Goal: Task Accomplishment & Management: Use online tool/utility

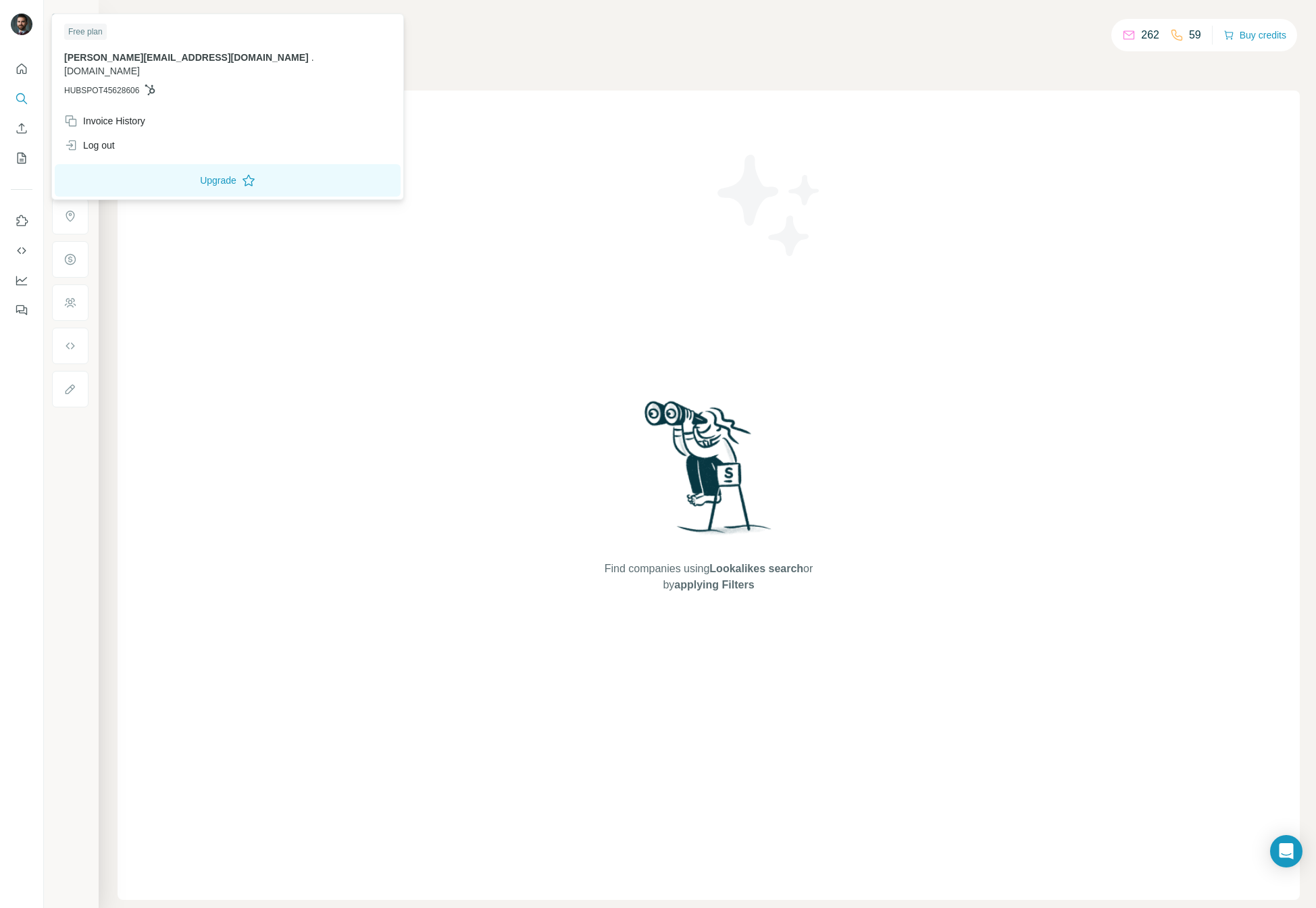
click at [20, 25] on img at bounding box center [21, 24] width 22 height 22
click at [465, 50] on div "Companies People" at bounding box center [709, 57] width 1182 height 28
click at [18, 27] on img at bounding box center [21, 24] width 22 height 22
click at [105, 139] on div "Log out" at bounding box center [90, 145] width 50 height 13
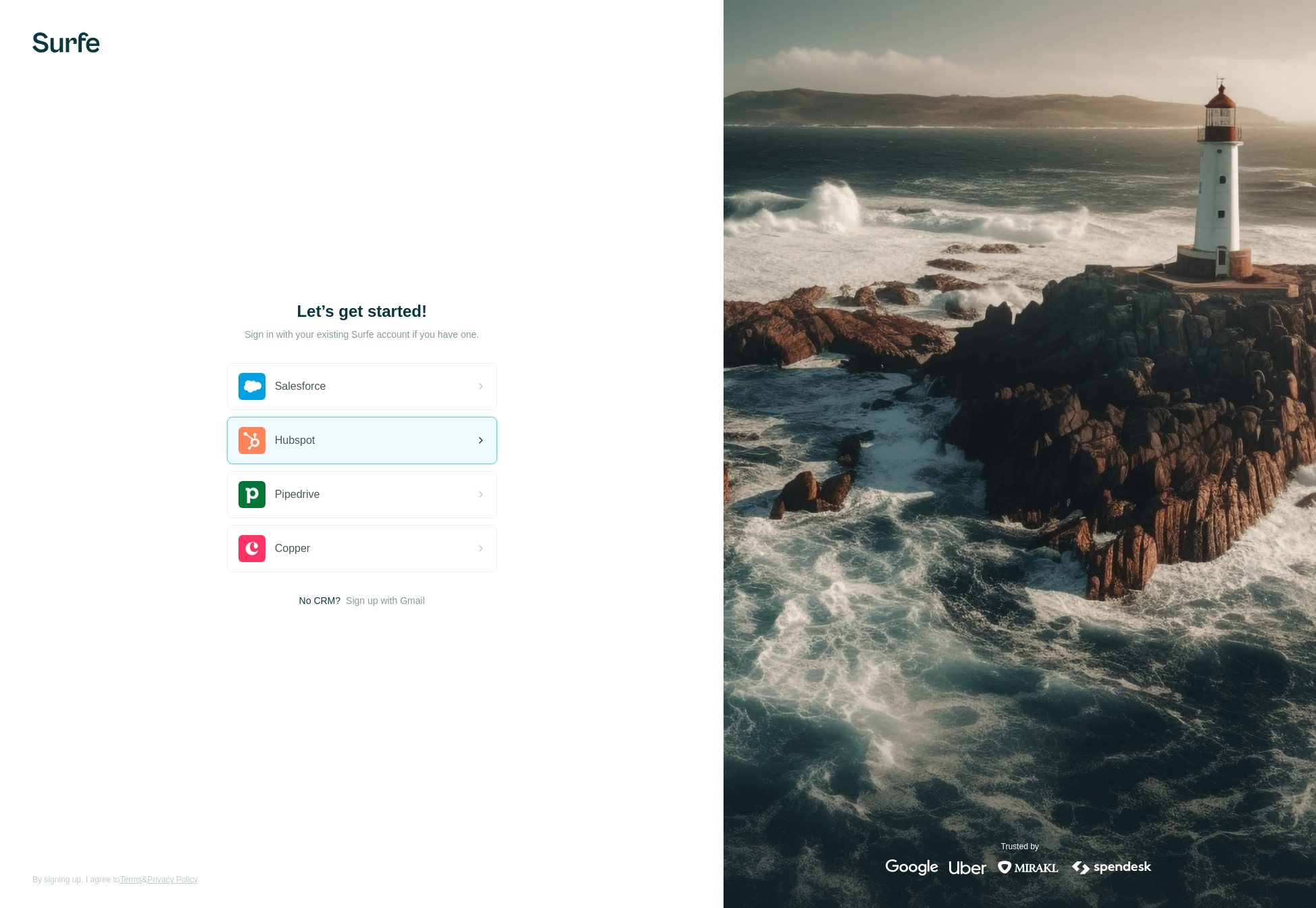
click at [362, 453] on div "Hubspot" at bounding box center [362, 440] width 269 height 46
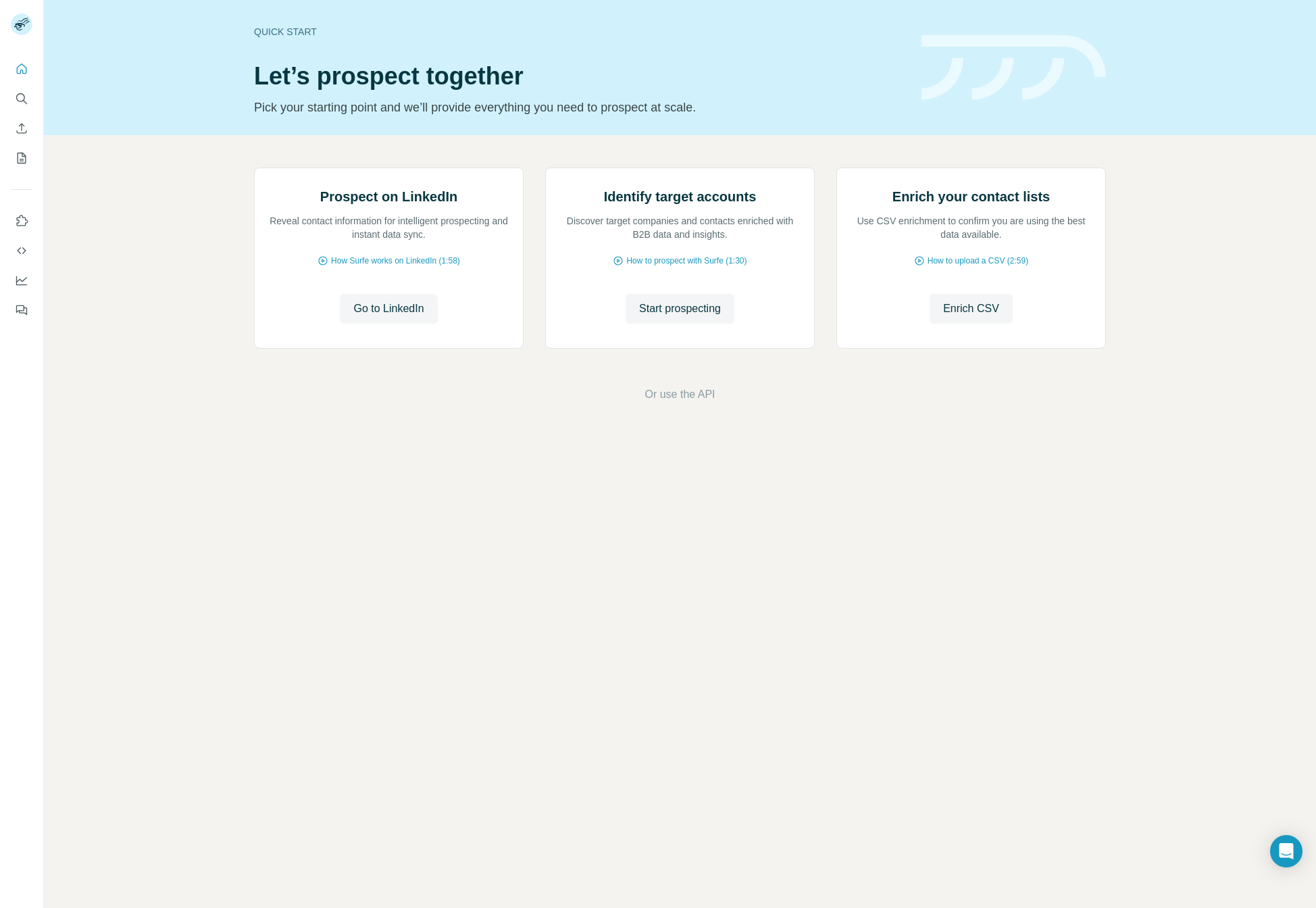
drag, startPoint x: 563, startPoint y: 630, endPoint x: 565, endPoint y: 623, distance: 7.3
click at [564, 625] on div "Quick start Let’s prospect together Pick your starting point and we’ll provide …" at bounding box center [680, 454] width 1272 height 908
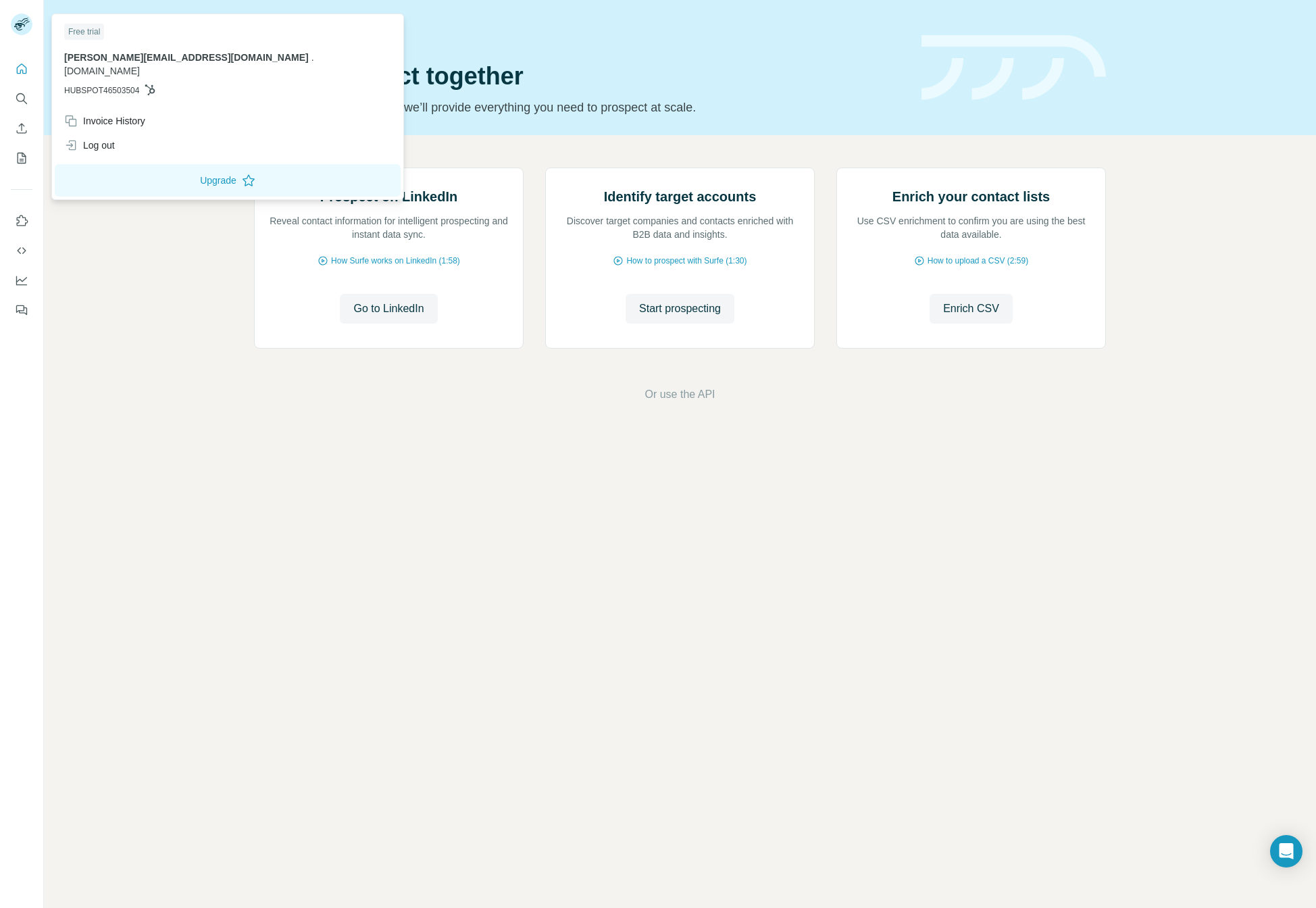
click at [22, 20] on g at bounding box center [21, 24] width 22 height 22
click at [21, 72] on icon "Quick start" at bounding box center [21, 69] width 13 height 13
click at [29, 8] on div at bounding box center [24, 27] width 39 height 45
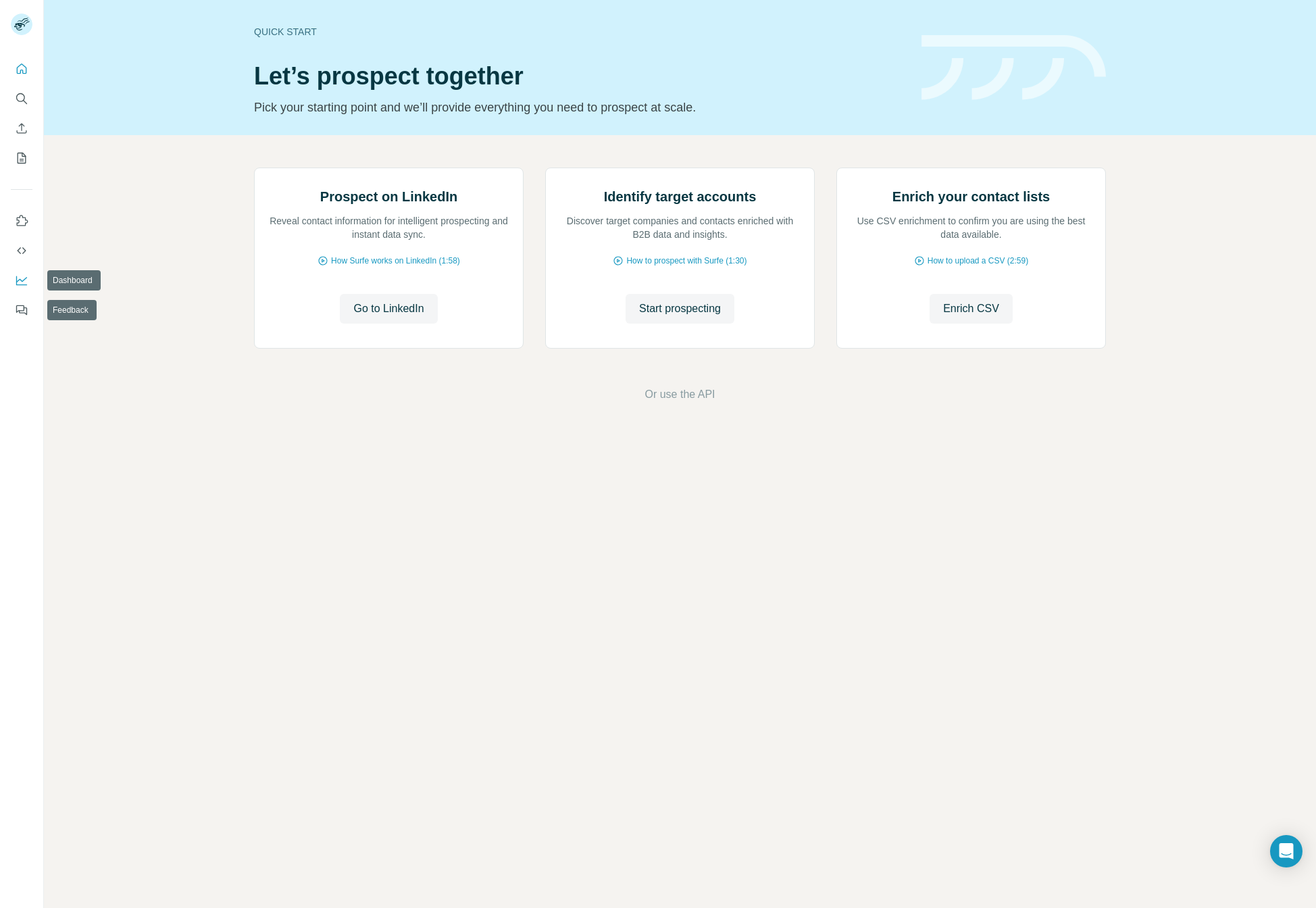
click at [23, 287] on button "Dashboard" at bounding box center [21, 280] width 22 height 25
